Goal: Task Accomplishment & Management: Use online tool/utility

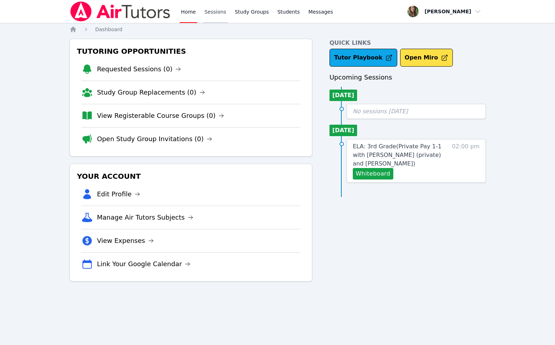
click at [213, 13] on link "Sessions" at bounding box center [215, 11] width 25 height 23
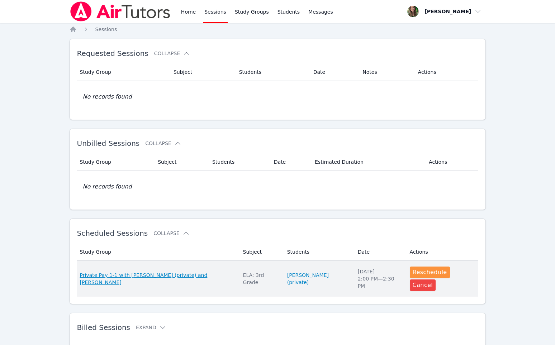
click at [219, 275] on span "Private Pay 1-1 with [PERSON_NAME] (private) and [PERSON_NAME]" at bounding box center [157, 279] width 154 height 14
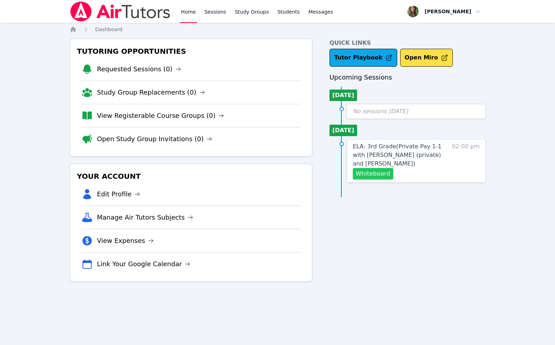
click at [376, 174] on button "Whiteboard" at bounding box center [373, 173] width 40 height 11
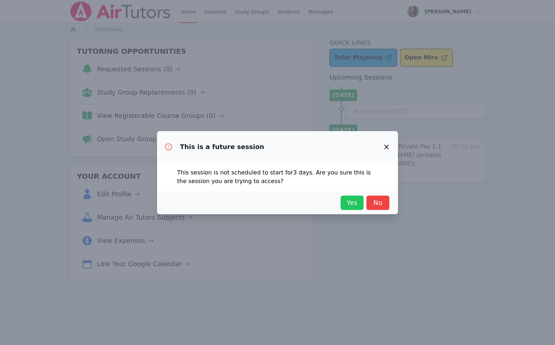
click at [348, 199] on span "Yes" at bounding box center [352, 203] width 16 height 10
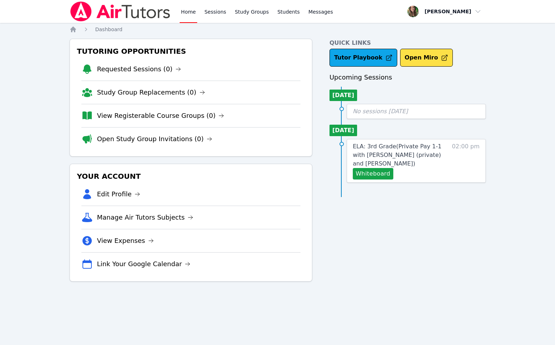
click at [138, 20] on img at bounding box center [120, 11] width 101 height 20
click at [149, 143] on link "Open Study Group Invitations (0)" at bounding box center [154, 139] width 115 height 10
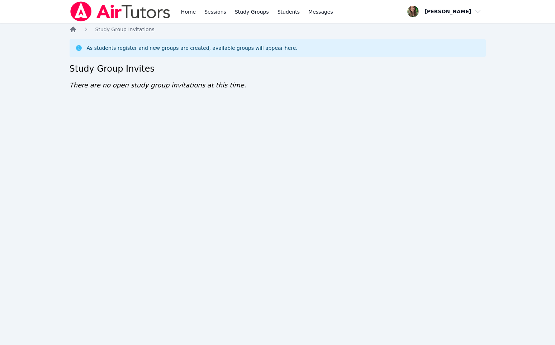
click at [73, 27] on icon "Breadcrumb" at bounding box center [73, 29] width 7 height 7
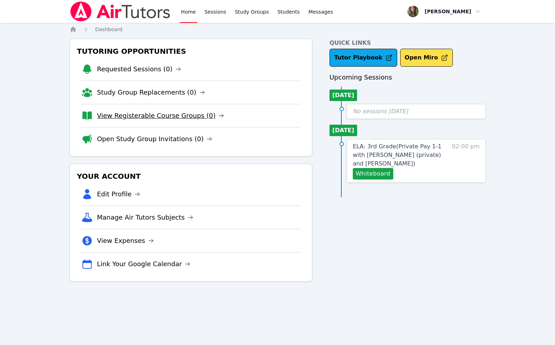
click at [112, 113] on link "View Registerable Course Groups (0)" at bounding box center [160, 116] width 127 height 10
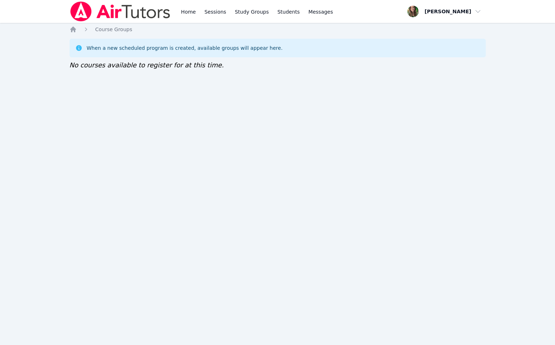
click at [72, 33] on div "Home Course Groups When a new scheduled program is created, available groups wi…" at bounding box center [278, 55] width 416 height 59
click at [72, 30] on icon "Breadcrumb" at bounding box center [73, 30] width 6 height 6
